Goal: Task Accomplishment & Management: Complete application form

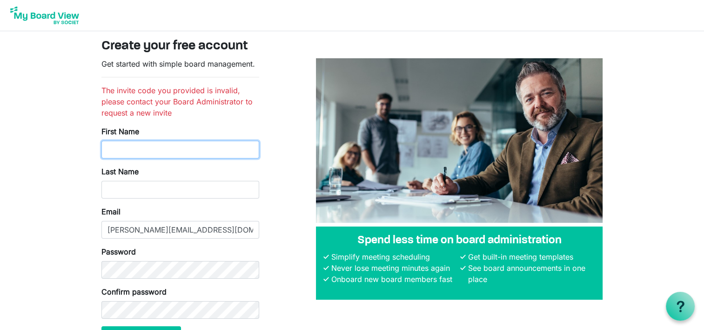
click at [141, 145] on input "First Name" at bounding box center [180, 150] width 158 height 18
type input "Brigitte"
type input "Barikage"
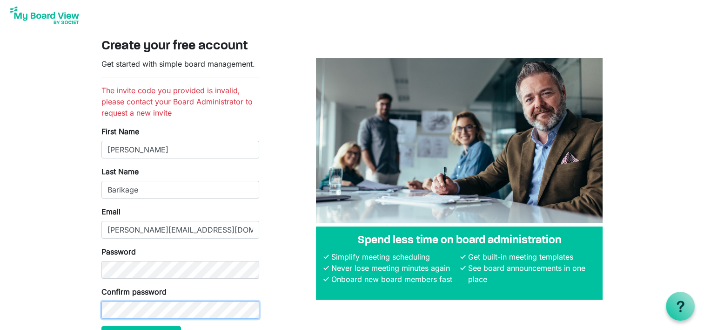
scroll to position [56, 0]
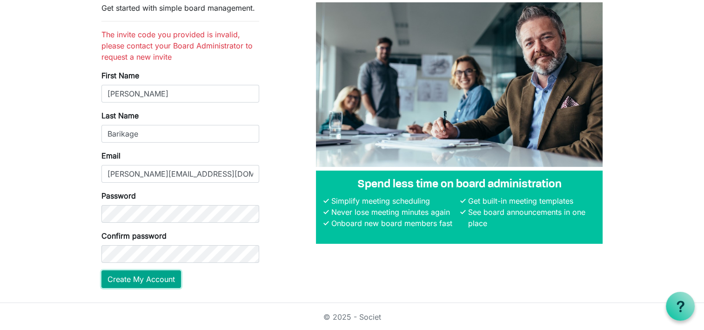
click at [146, 279] on button "Create My Account" at bounding box center [141, 279] width 80 height 18
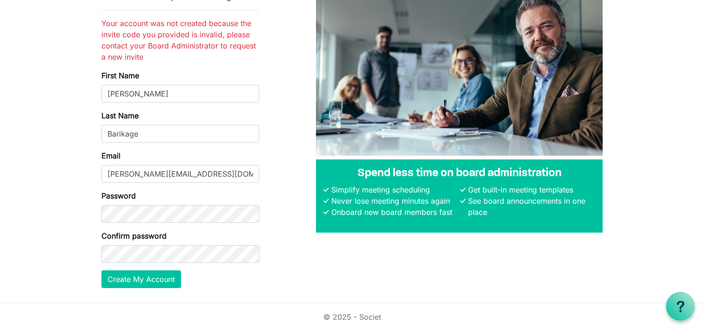
scroll to position [58, 0]
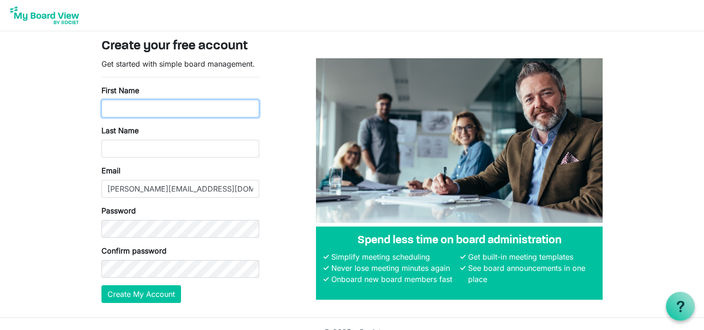
click at [109, 106] on input "First Name" at bounding box center [180, 109] width 158 height 18
type input "[PERSON_NAME]"
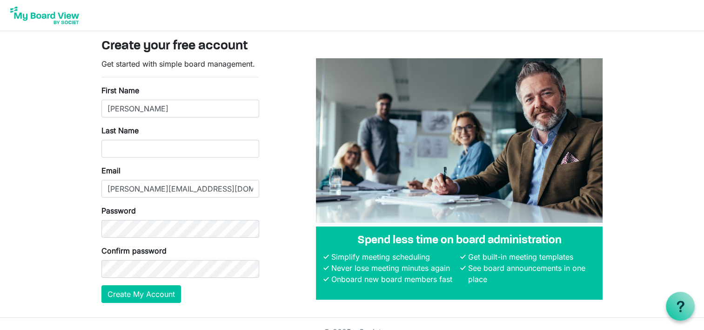
type input "Barikage"
click at [146, 293] on button "Create My Account" at bounding box center [141, 294] width 80 height 18
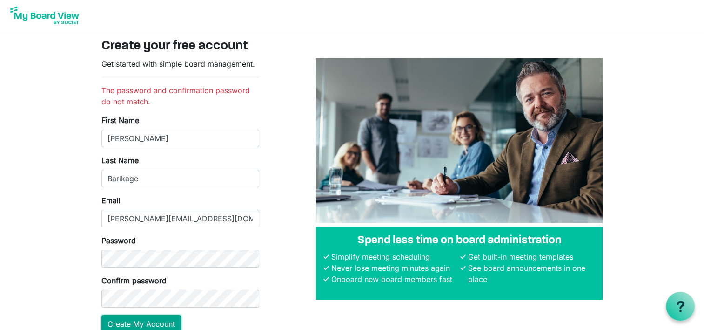
click at [142, 322] on button "Create My Account" at bounding box center [141, 324] width 80 height 18
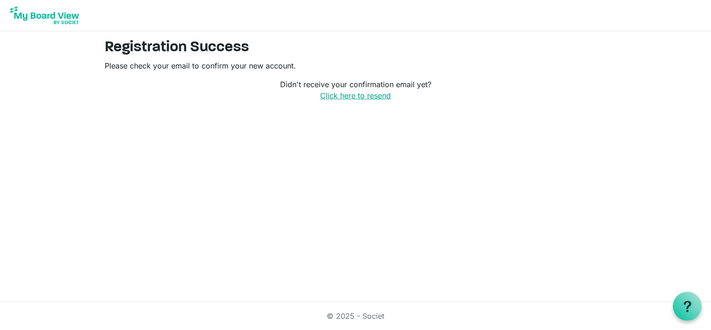
click at [364, 97] on link "Click here to resend" at bounding box center [355, 95] width 71 height 9
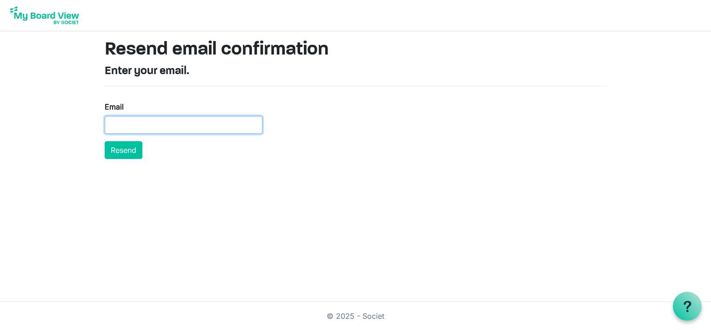
click at [116, 124] on input "Email" at bounding box center [184, 125] width 158 height 18
type input "brigitte@foryouth.ca"
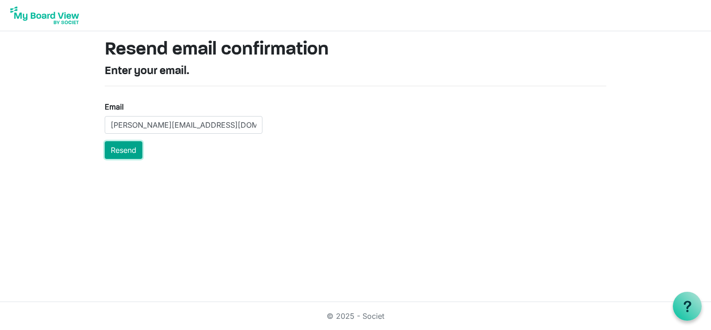
click at [126, 147] on button "Resend" at bounding box center [124, 150] width 38 height 18
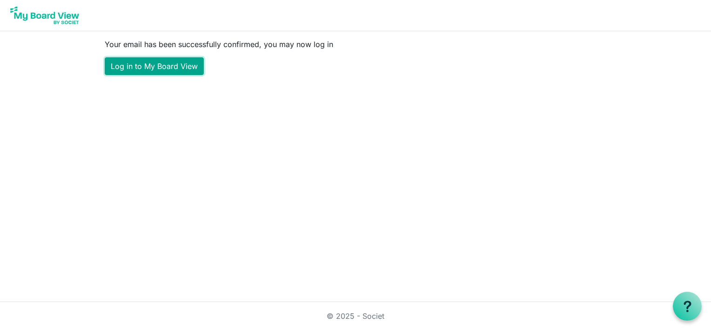
click at [154, 68] on link "Log in to My Board View" at bounding box center [154, 66] width 99 height 18
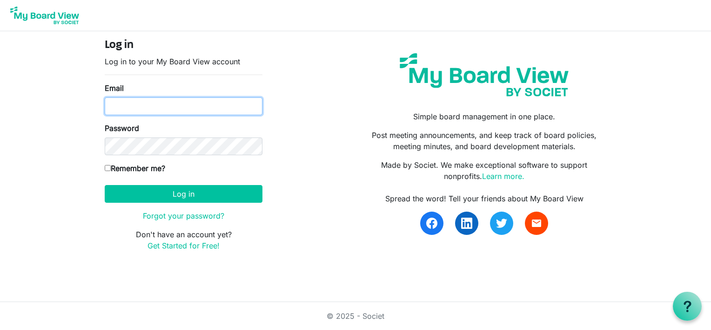
type input "[PERSON_NAME][EMAIL_ADDRESS][DOMAIN_NAME]"
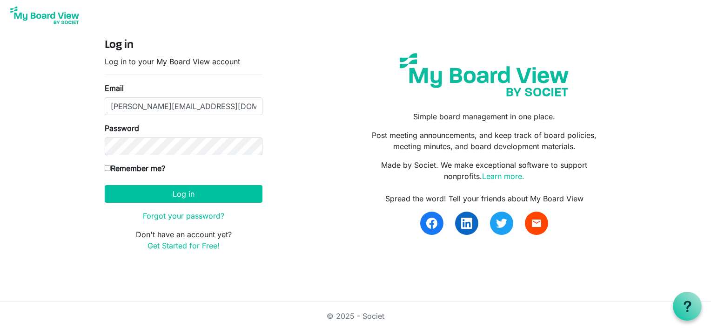
click at [107, 165] on input "Remember me?" at bounding box center [108, 168] width 6 height 6
checkbox input "true"
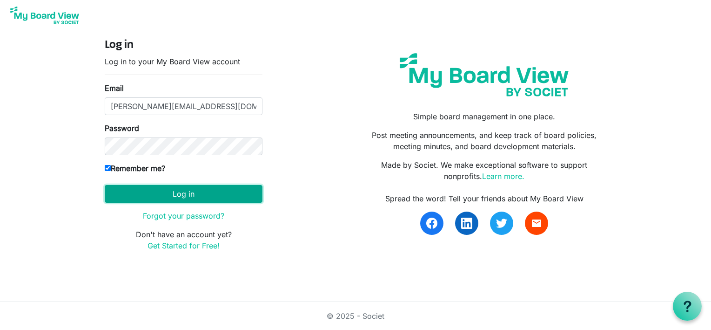
click at [198, 192] on button "Log in" at bounding box center [184, 194] width 158 height 18
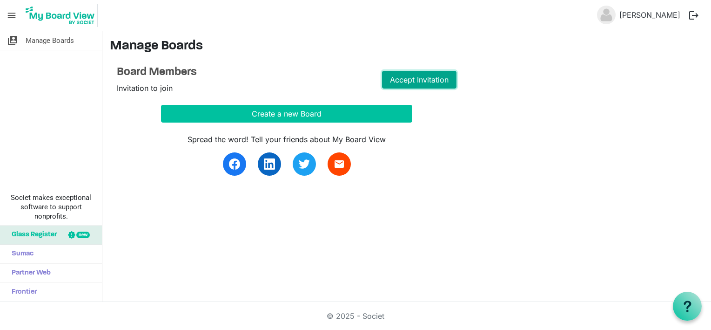
click at [426, 78] on link "Accept Invitation" at bounding box center [419, 80] width 74 height 18
click at [413, 80] on link "Go to Board" at bounding box center [419, 80] width 74 height 18
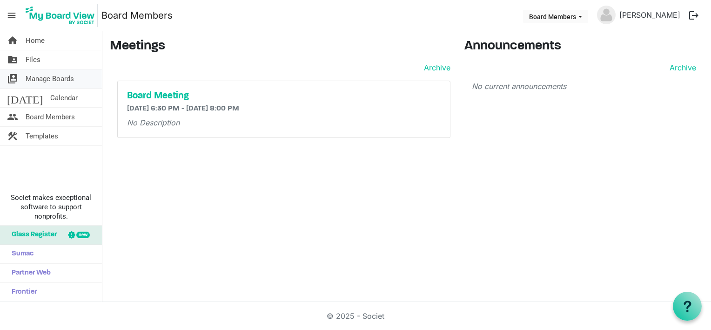
click at [47, 77] on span "Manage Boards" at bounding box center [50, 78] width 48 height 19
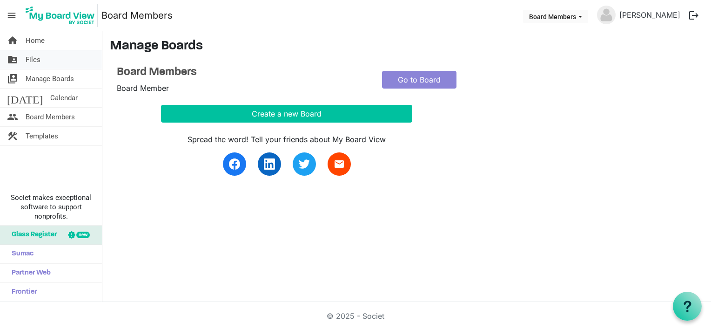
click at [38, 60] on span "Files" at bounding box center [33, 59] width 15 height 19
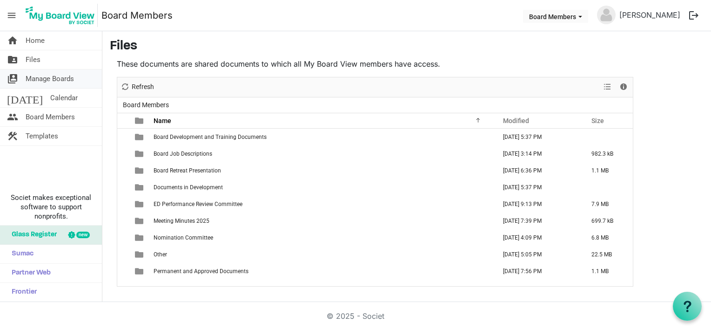
click at [42, 80] on span "Manage Boards" at bounding box center [50, 78] width 48 height 19
